Goal: Task Accomplishment & Management: Use online tool/utility

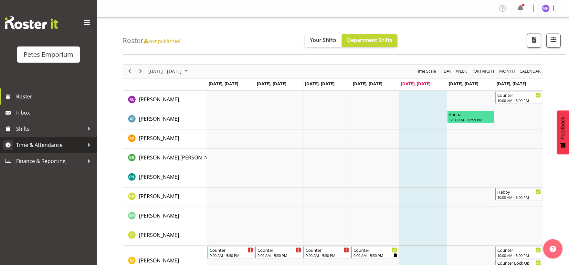
click at [34, 142] on span "Time & Attendance" at bounding box center [50, 145] width 68 height 10
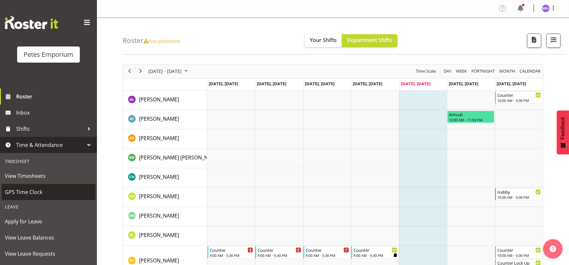
click at [24, 192] on span "GPS Time Clock" at bounding box center [48, 192] width 87 height 10
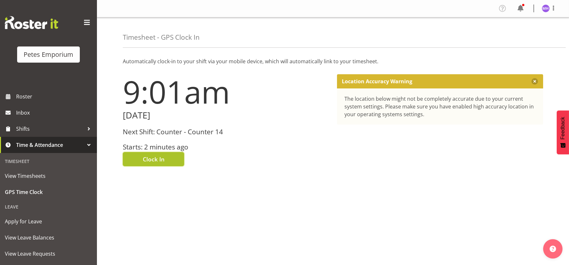
click at [157, 160] on span "Clock In" at bounding box center [154, 159] width 22 height 8
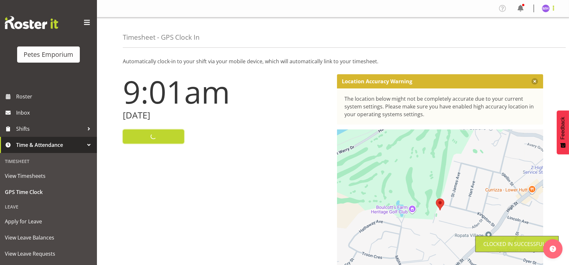
click at [551, 4] on span at bounding box center [553, 8] width 8 height 8
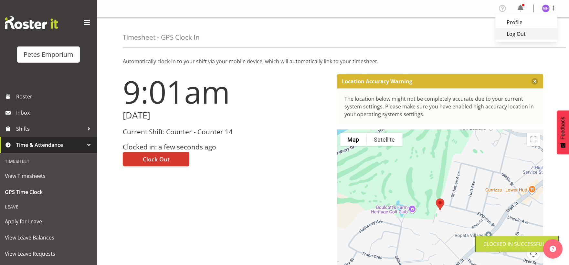
click at [532, 35] on link "Log Out" at bounding box center [526, 34] width 62 height 12
